Goal: Find specific page/section: Find specific page/section

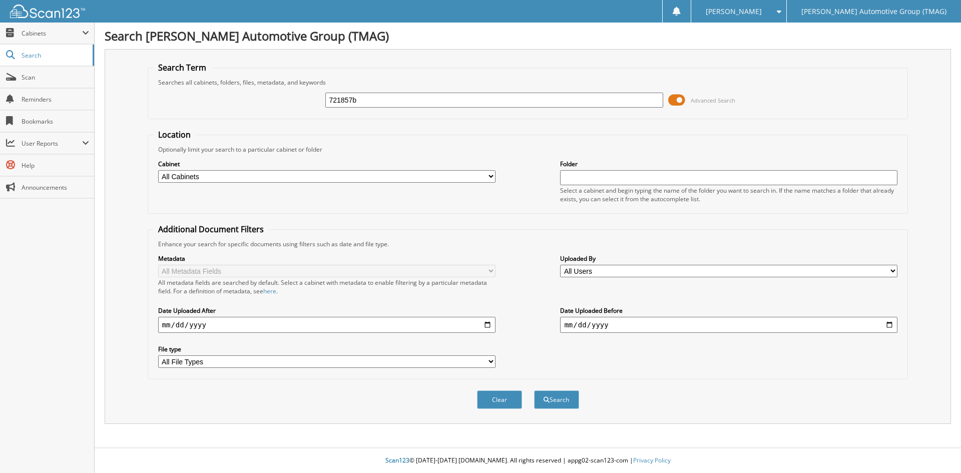
type input "721857b"
click at [534, 391] on button "Search" at bounding box center [556, 400] width 45 height 19
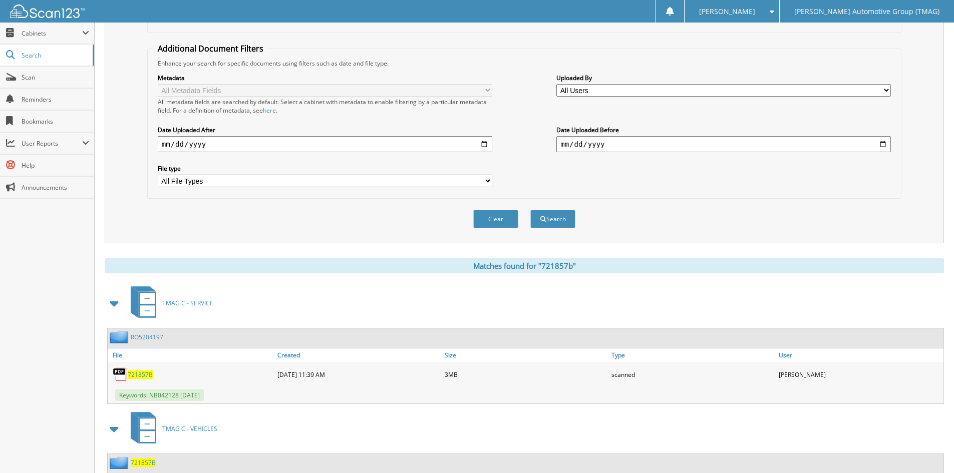
scroll to position [212, 0]
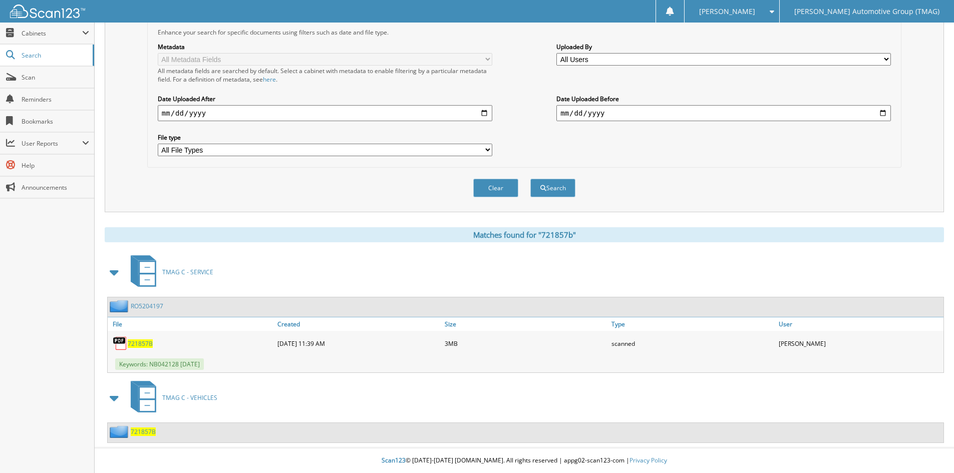
click at [139, 433] on span "721857B" at bounding box center [143, 432] width 25 height 9
